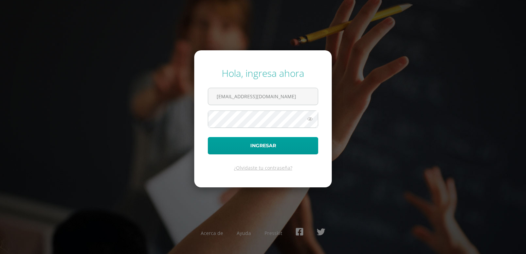
type input "[EMAIL_ADDRESS][DOMAIN_NAME]"
click at [262, 147] on button "Ingresar" at bounding box center [263, 145] width 110 height 17
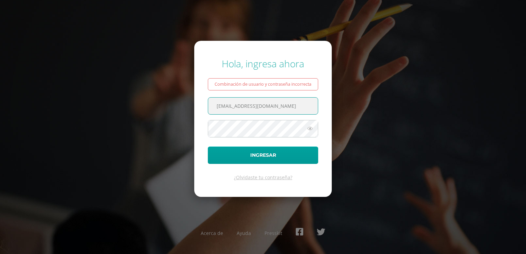
click at [244, 103] on input "[EMAIL_ADDRESS][DOMAIN_NAME]" at bounding box center [263, 105] width 110 height 17
click at [311, 131] on icon at bounding box center [309, 128] width 9 height 8
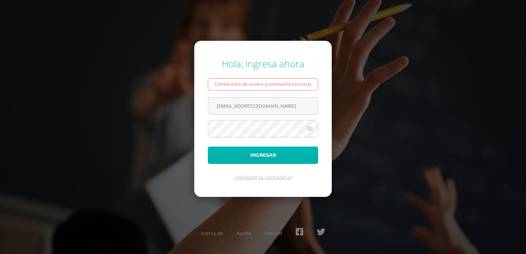
click at [278, 155] on button "Ingresar" at bounding box center [263, 154] width 110 height 17
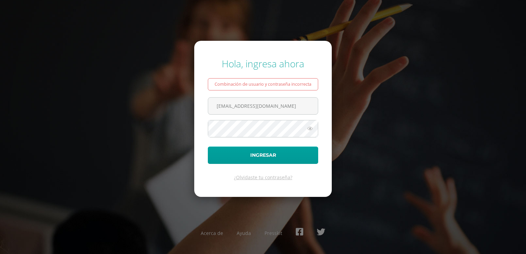
click at [311, 128] on icon at bounding box center [309, 128] width 9 height 8
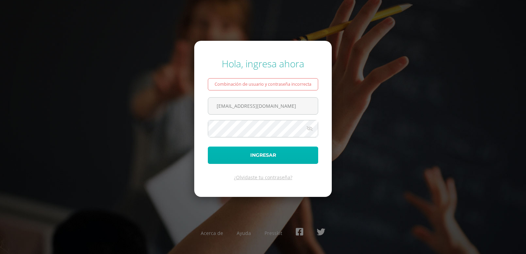
click at [265, 154] on button "Ingresar" at bounding box center [263, 154] width 110 height 17
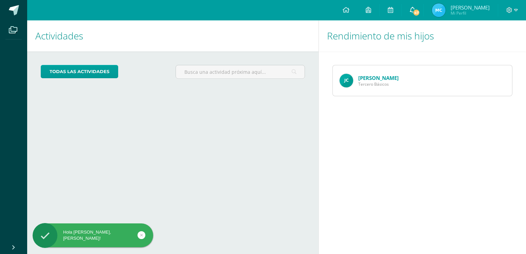
click at [420, 12] on span "47" at bounding box center [415, 12] width 7 height 7
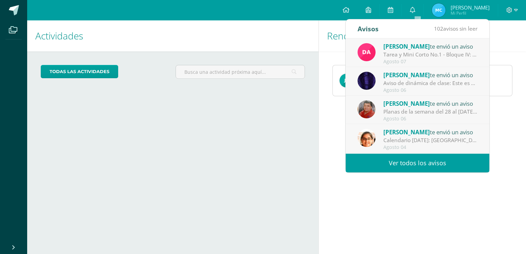
click at [434, 157] on link "Ver todos los avisos" at bounding box center [417, 162] width 144 height 19
click at [424, 162] on link "Ver todos los avisos" at bounding box center [417, 162] width 144 height 19
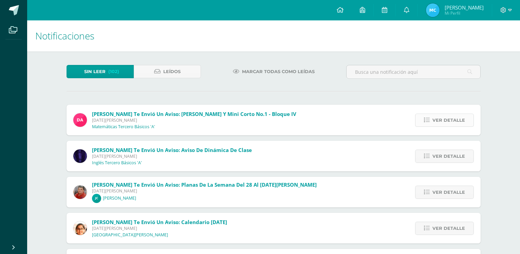
click at [428, 117] on icon at bounding box center [427, 120] width 6 height 6
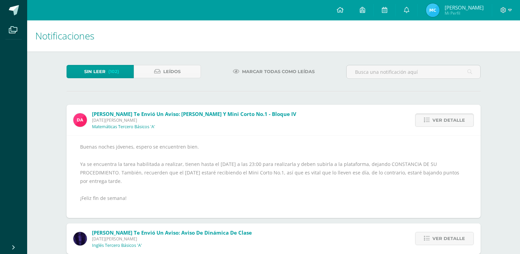
click at [439, 114] on span "Ver detalle" at bounding box center [448, 120] width 33 height 13
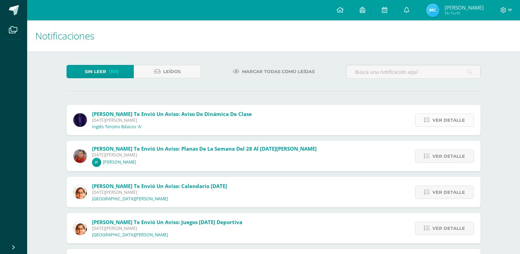
click at [440, 114] on span "Ver detalle" at bounding box center [448, 120] width 33 height 13
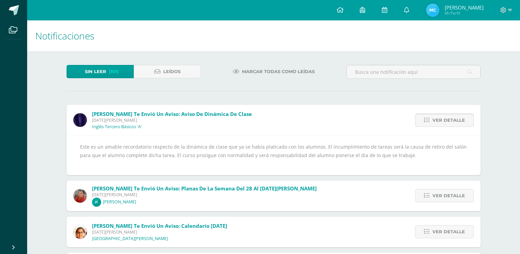
click at [440, 114] on span "Ver detalle" at bounding box center [448, 120] width 33 height 13
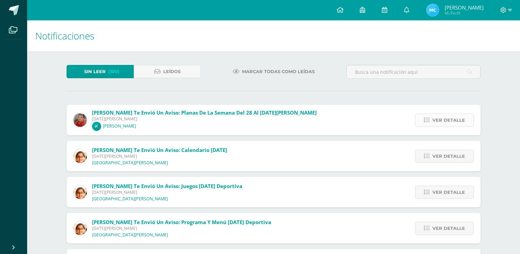
click at [441, 114] on span "Ver detalle" at bounding box center [448, 120] width 33 height 13
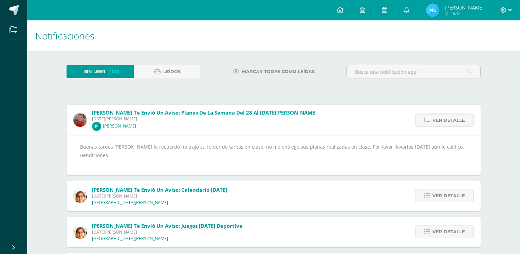
click at [441, 114] on span "Ver detalle" at bounding box center [448, 120] width 33 height 13
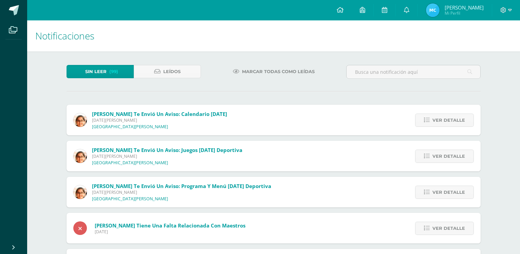
click at [441, 114] on span "Ver detalle" at bounding box center [448, 120] width 33 height 13
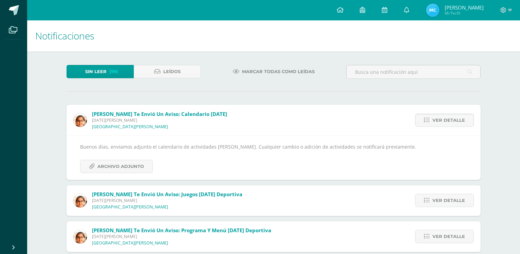
click at [441, 114] on span "Ver detalle" at bounding box center [448, 120] width 33 height 13
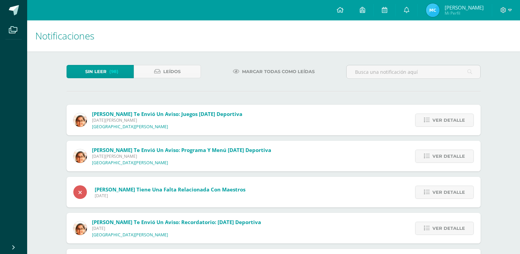
click at [441, 114] on span "Ver detalle" at bounding box center [448, 120] width 33 height 13
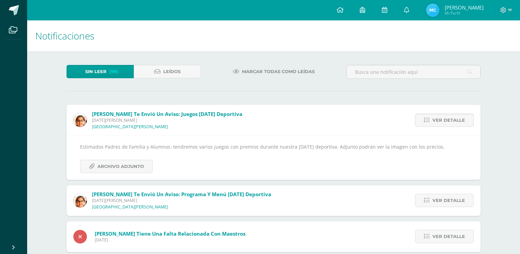
click at [441, 114] on span "Ver detalle" at bounding box center [448, 120] width 33 height 13
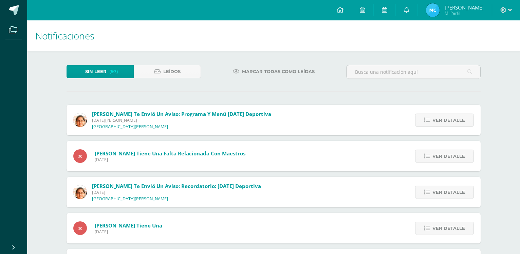
click at [441, 114] on span "Ver detalle" at bounding box center [448, 120] width 33 height 13
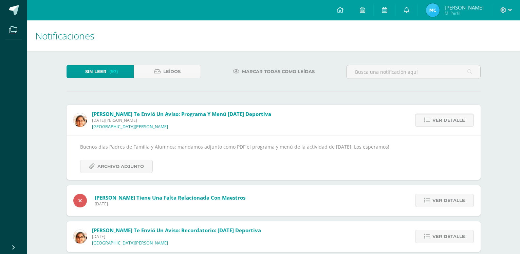
click at [441, 114] on span "Ver detalle" at bounding box center [448, 120] width 33 height 13
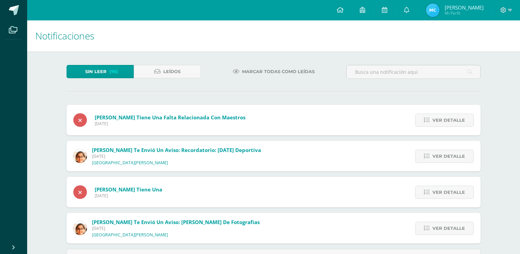
click at [441, 114] on span "Ver detalle" at bounding box center [448, 120] width 33 height 13
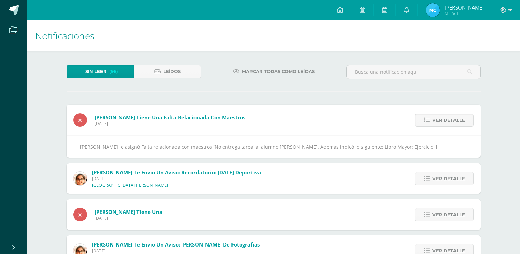
click at [441, 114] on span "Ver detalle" at bounding box center [448, 120] width 33 height 13
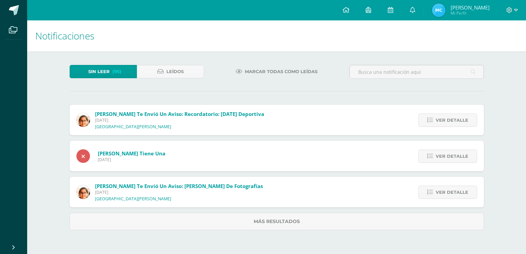
click at [441, 114] on span "Ver detalle" at bounding box center [451, 120] width 33 height 13
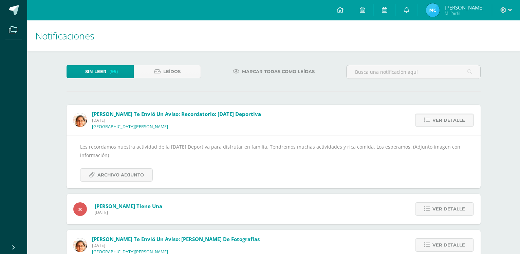
click at [441, 114] on span "Ver detalle" at bounding box center [448, 120] width 33 height 13
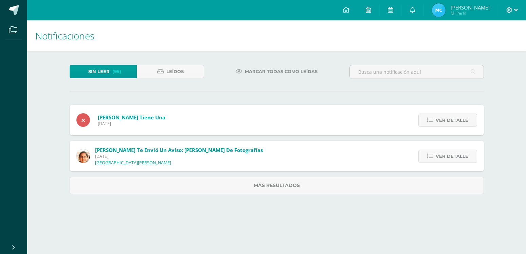
click at [441, 114] on span "Ver detalle" at bounding box center [451, 120] width 33 height 13
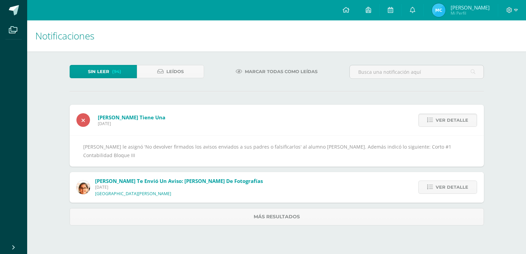
click at [441, 114] on span "Ver detalle" at bounding box center [451, 120] width 33 height 13
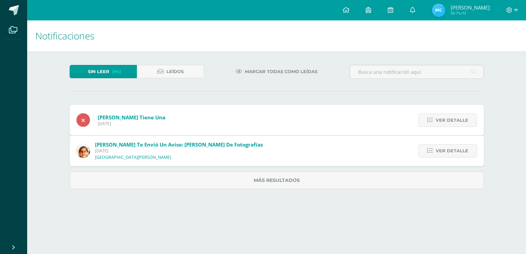
click at [441, 144] on span "Ver detalle" at bounding box center [451, 150] width 33 height 13
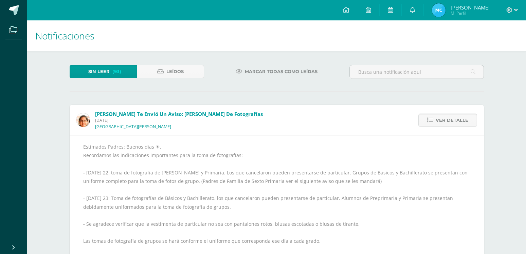
click at [441, 114] on span "Ver detalle" at bounding box center [451, 120] width 33 height 13
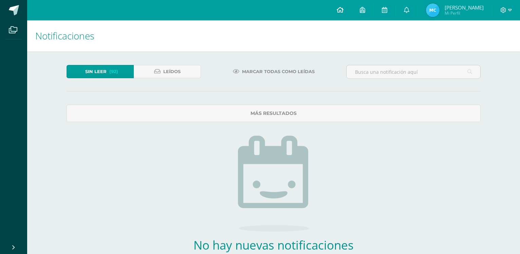
click at [343, 8] on icon at bounding box center [340, 10] width 7 height 6
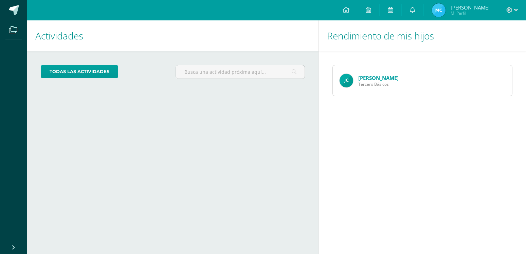
click at [395, 90] on div "Joshua Cruz Tercero Básicos" at bounding box center [369, 80] width 73 height 31
click at [372, 80] on link "[PERSON_NAME]" at bounding box center [378, 77] width 40 height 7
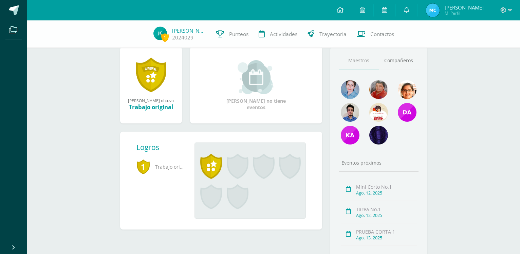
scroll to position [69, 0]
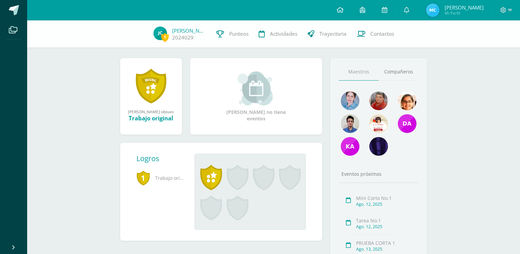
click at [149, 87] on link at bounding box center [151, 85] width 31 height 35
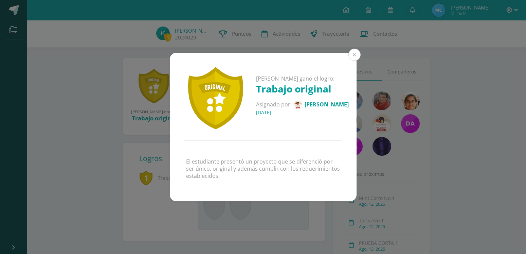
click at [358, 59] on button at bounding box center [354, 55] width 12 height 12
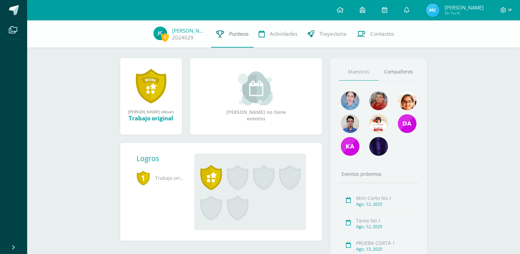
click at [238, 36] on span "Punteos" at bounding box center [238, 33] width 19 height 7
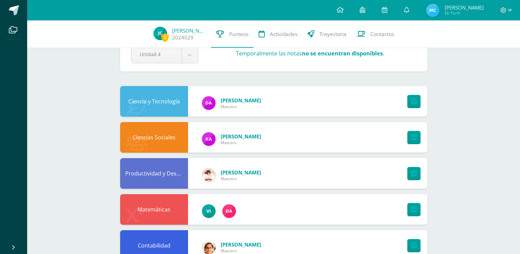
scroll to position [35, 0]
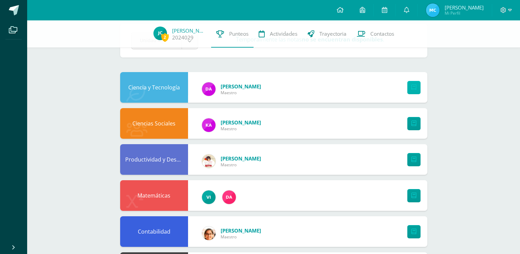
click at [413, 81] on link at bounding box center [413, 87] width 13 height 13
click at [283, 33] on span "Actividades" at bounding box center [283, 33] width 27 height 7
click at [326, 36] on span "Trayectoria" at bounding box center [332, 33] width 27 height 7
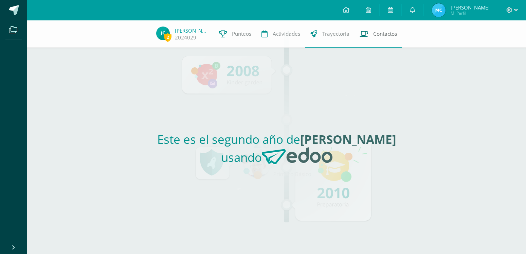
click at [367, 35] on link "Contactos" at bounding box center [378, 33] width 48 height 27
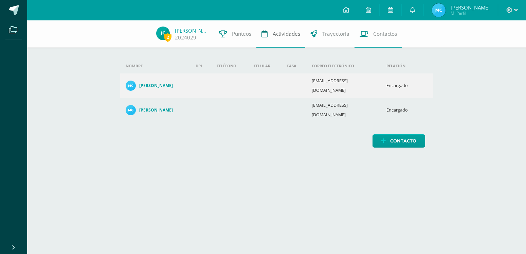
click at [295, 33] on span "Actividades" at bounding box center [286, 33] width 27 height 7
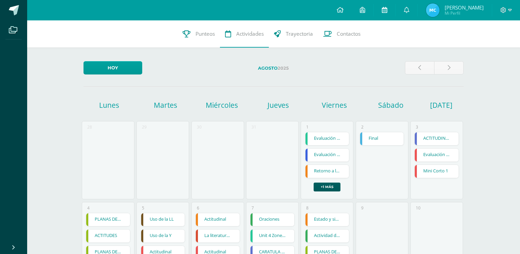
click at [387, 11] on icon at bounding box center [384, 10] width 5 height 6
click at [365, 11] on icon at bounding box center [362, 10] width 5 height 6
